Goal: Transaction & Acquisition: Download file/media

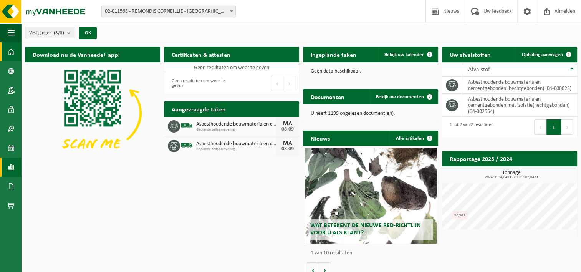
click at [17, 165] on link "Rapportage" at bounding box center [10, 166] width 21 height 19
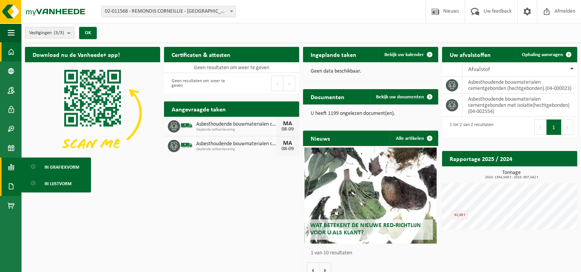
click at [12, 183] on span at bounding box center [11, 186] width 7 height 19
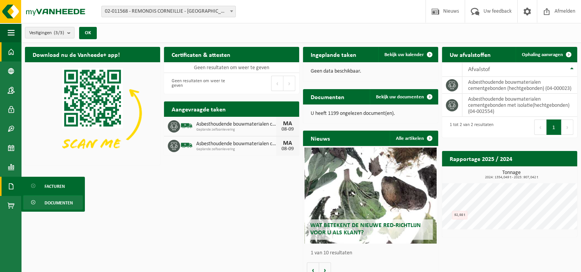
click at [56, 202] on span "Documenten" at bounding box center [59, 202] width 28 height 15
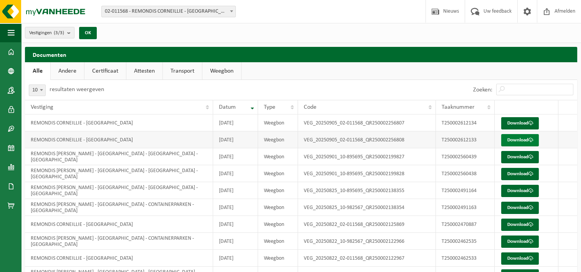
click at [520, 141] on link "Download" at bounding box center [520, 140] width 38 height 12
click at [513, 121] on link "Download" at bounding box center [520, 123] width 38 height 12
